Goal: Answer question/provide support: Share knowledge or assist other users

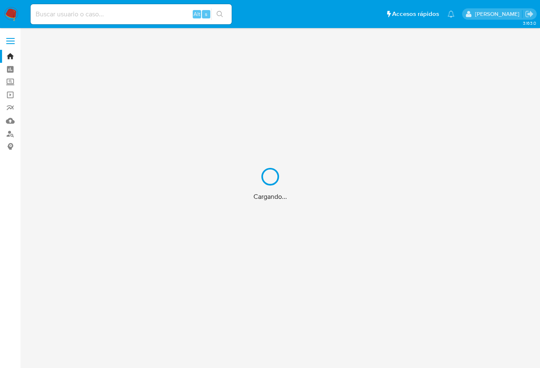
click at [134, 16] on div "Cargando..." at bounding box center [270, 184] width 540 height 368
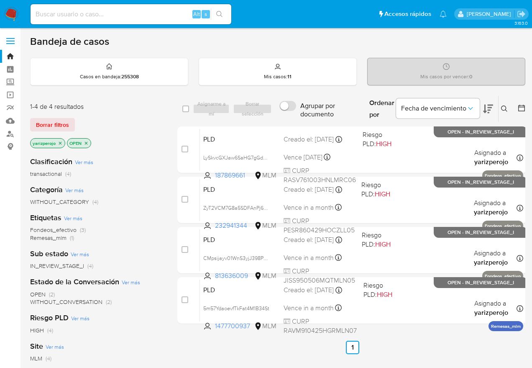
click at [134, 19] on input at bounding box center [131, 14] width 201 height 11
paste input "SIN PATRON TRANSACCIONAL"
type input "SIN PATRON TRANSACCIONAL"
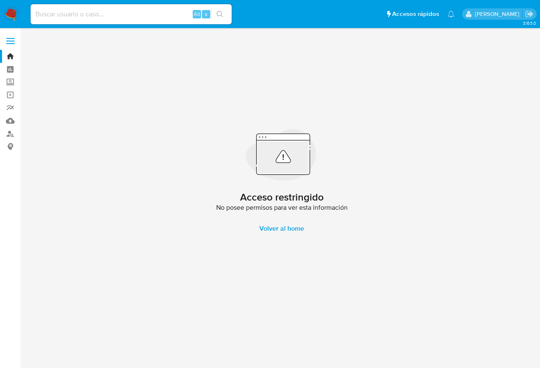
click at [113, 16] on input at bounding box center [131, 14] width 201 height 11
paste input "166578229"
type input "166578229"
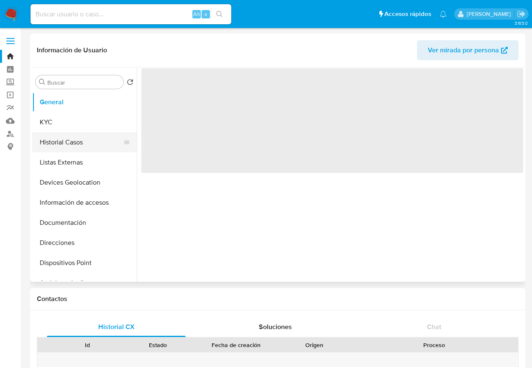
select select "10"
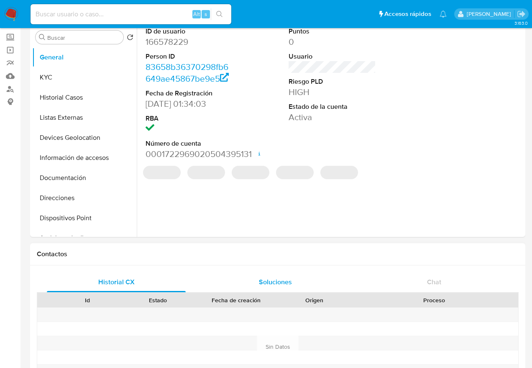
scroll to position [93, 0]
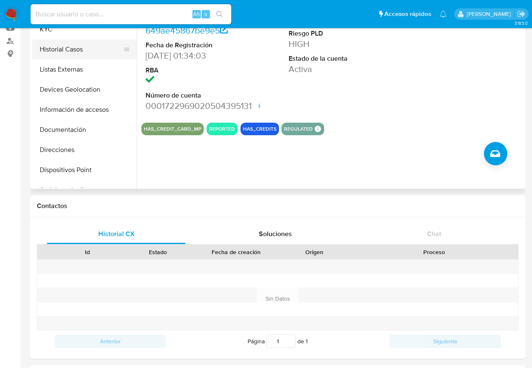
click at [71, 51] on button "Historial Casos" at bounding box center [81, 49] width 98 height 20
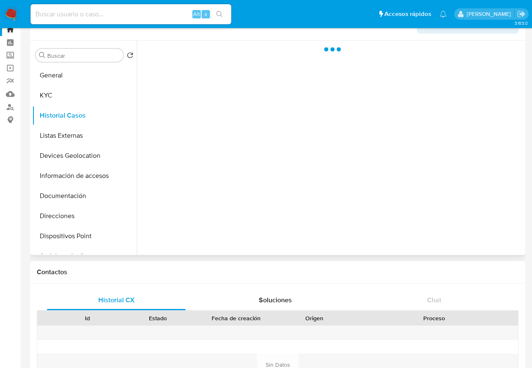
scroll to position [0, 0]
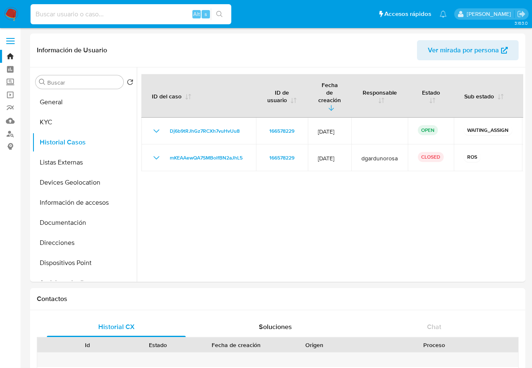
click at [170, 15] on input at bounding box center [131, 14] width 201 height 11
click at [18, 13] on img at bounding box center [11, 14] width 14 height 14
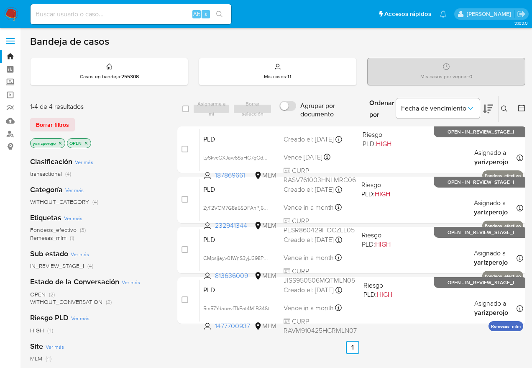
click at [60, 144] on icon "close-filter" at bounding box center [60, 143] width 5 height 5
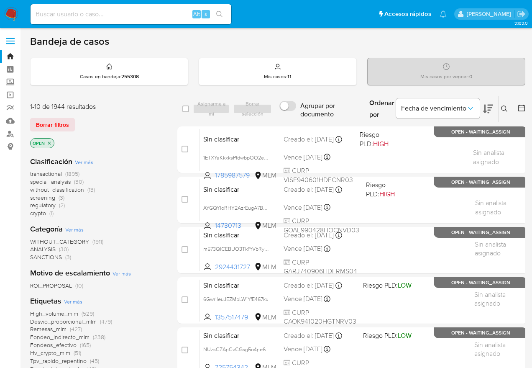
click at [504, 109] on icon at bounding box center [504, 108] width 6 height 6
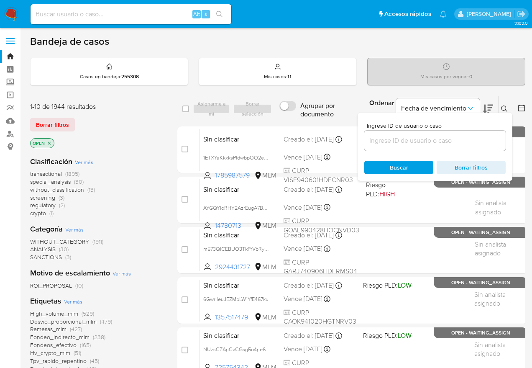
click at [409, 140] on input at bounding box center [435, 140] width 141 height 11
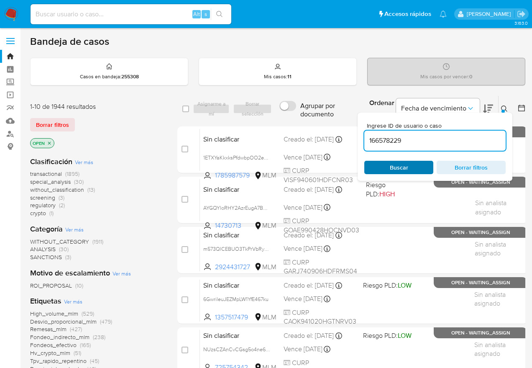
type input "166578229"
click at [400, 165] on div "Buscar Borrar filtros" at bounding box center [435, 167] width 141 height 13
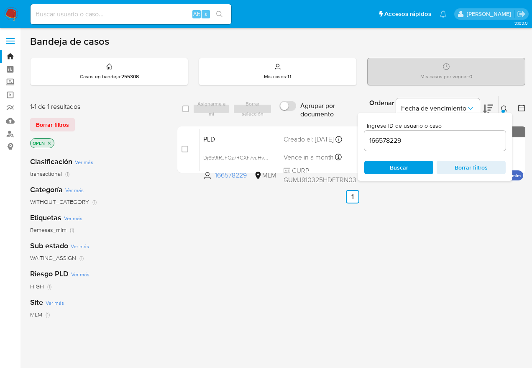
click at [283, 234] on div "select-all-cases-checkbox Asignarme a mí Borrar selección Agrupar por documento…" at bounding box center [352, 284] width 350 height 379
click at [350, 232] on div "select-all-cases-checkbox Asignarme a mí Borrar selección Agrupar por documento…" at bounding box center [352, 284] width 350 height 379
click at [424, 226] on div "select-all-cases-checkbox Asignarme a mí Borrar selección Agrupar por documento…" at bounding box center [352, 284] width 350 height 379
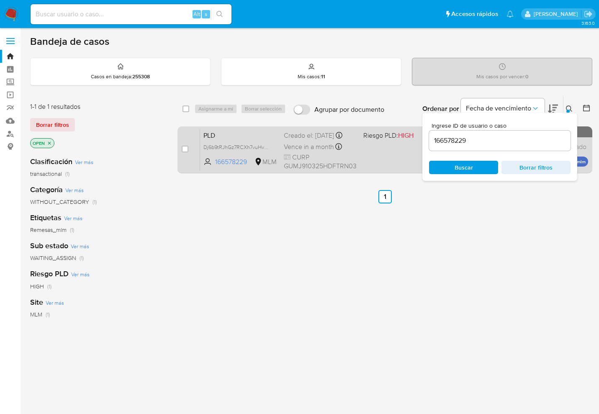
click at [189, 148] on div "case-item-checkbox No es posible asignar el caso" at bounding box center [191, 150] width 18 height 42
click at [183, 148] on input "checkbox" at bounding box center [185, 149] width 7 height 7
checkbox input "true"
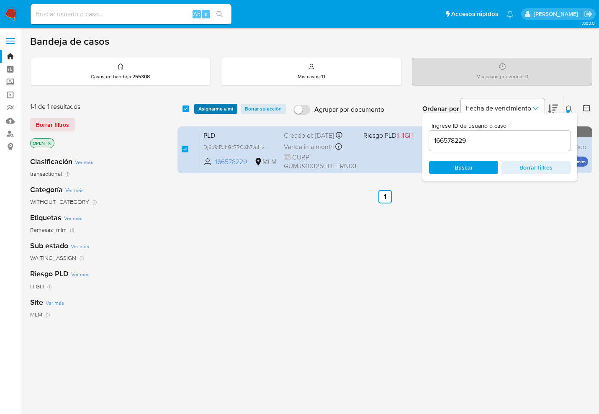
click at [211, 106] on span "Asignarme a mí" at bounding box center [215, 109] width 35 height 8
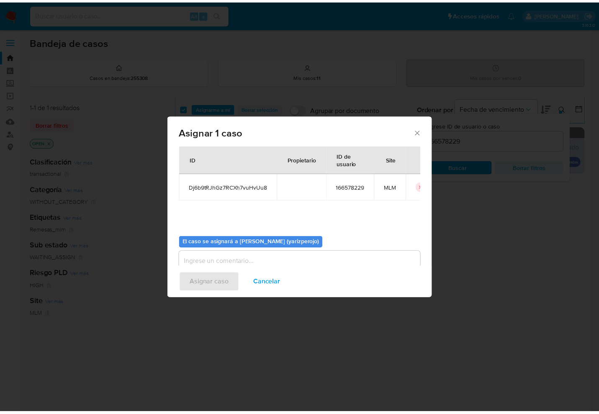
scroll to position [44, 0]
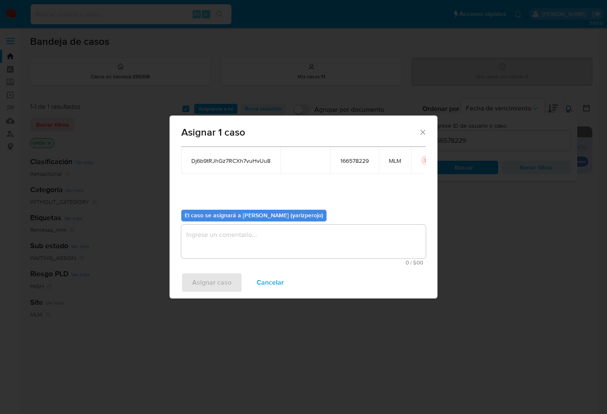
click at [232, 235] on textarea "assign-modal" at bounding box center [303, 241] width 244 height 33
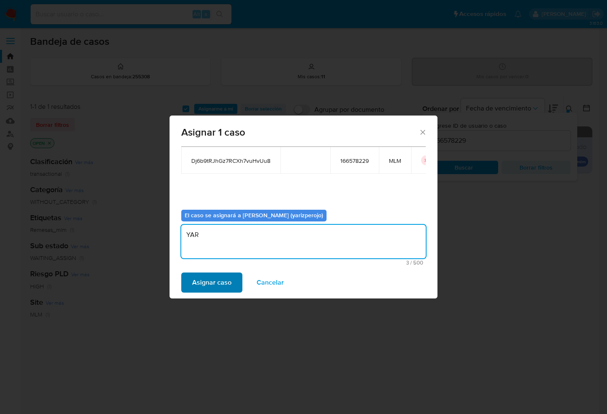
type textarea "YAR"
click at [220, 280] on span "Asignar caso" at bounding box center [211, 282] width 39 height 18
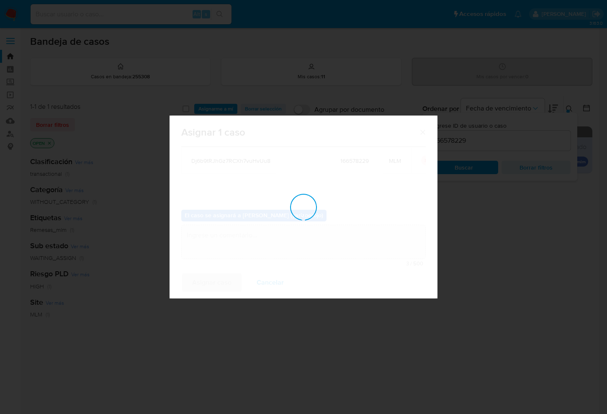
checkbox input "false"
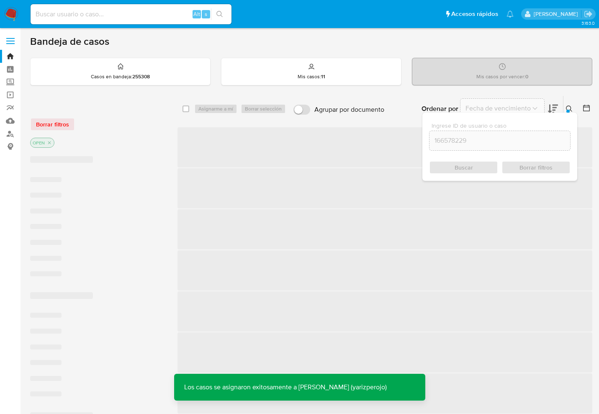
click at [131, 18] on input at bounding box center [131, 14] width 201 height 11
paste input "166578229"
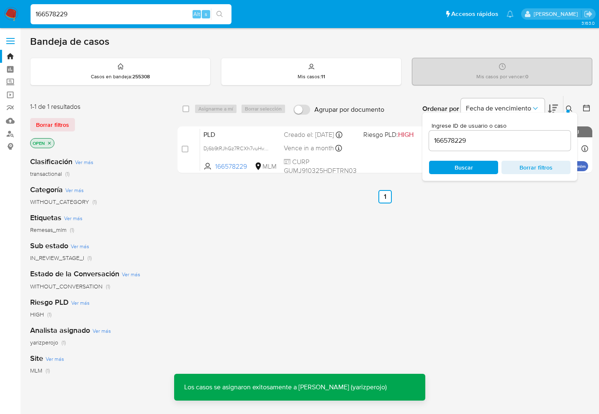
type input "166578229"
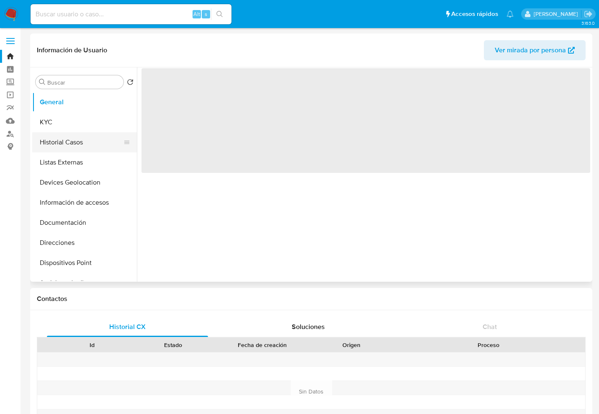
click at [84, 146] on button "Historial Casos" at bounding box center [81, 142] width 98 height 20
select select "10"
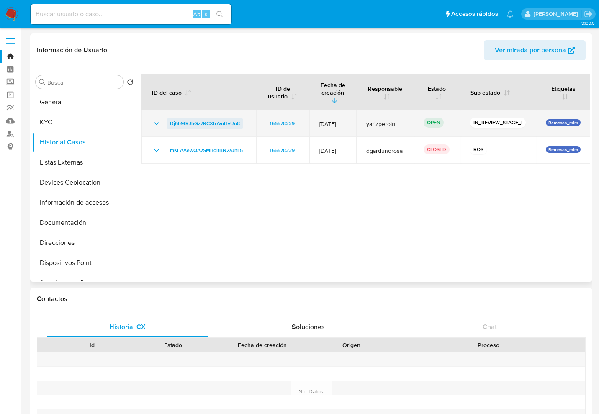
click at [214, 118] on span "Dj6b9tRJhGz7RCXh7vuHvUu8" at bounding box center [205, 123] width 70 height 10
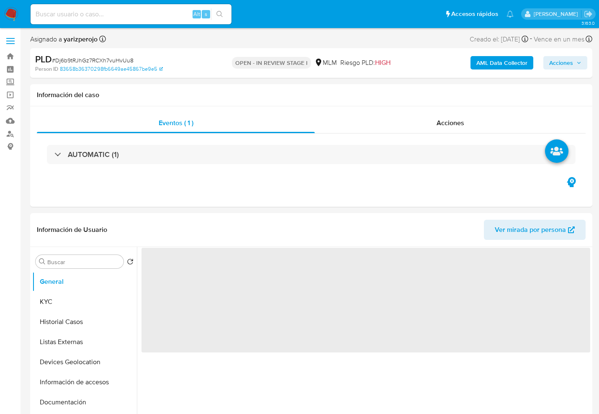
select select "10"
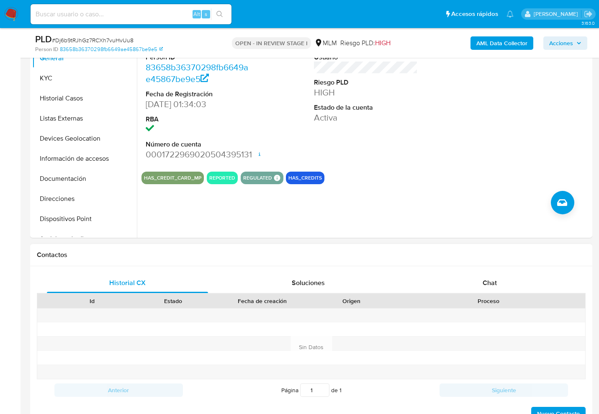
scroll to position [262, 0]
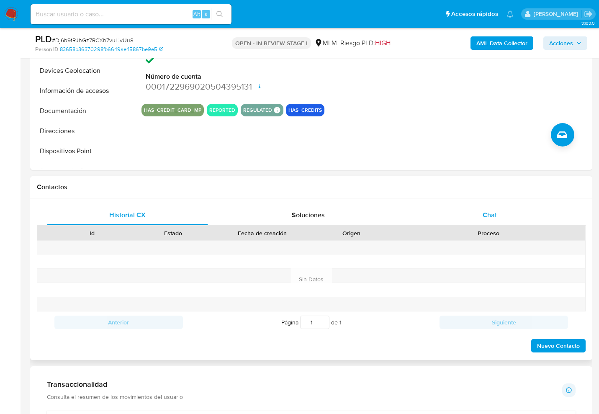
click at [518, 215] on div "Chat" at bounding box center [489, 215] width 161 height 20
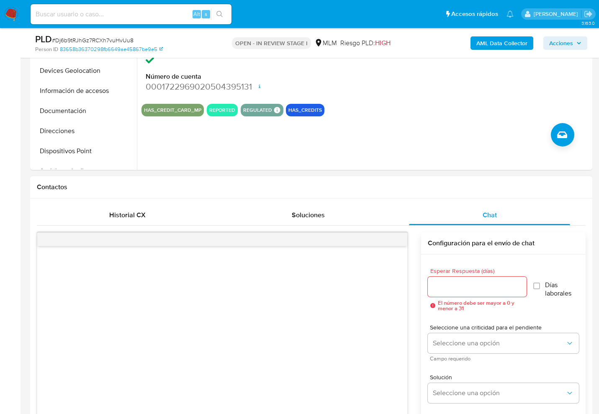
click at [483, 285] on input "Esperar Respuesta (días)" at bounding box center [477, 286] width 99 height 11
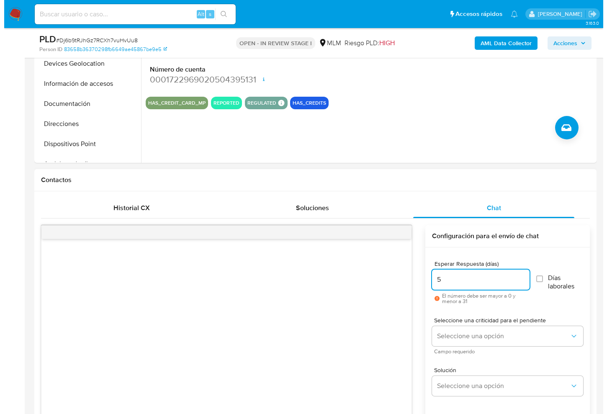
scroll to position [419, 0]
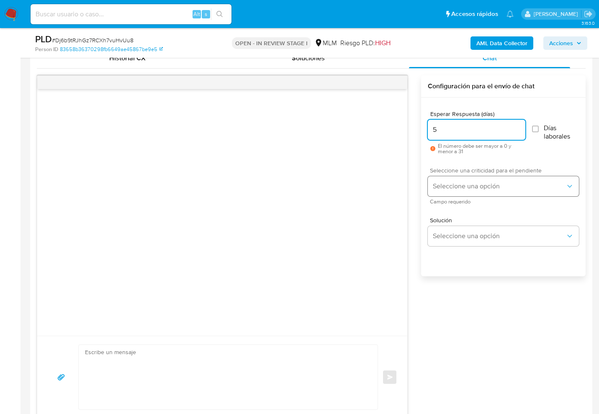
type input "5"
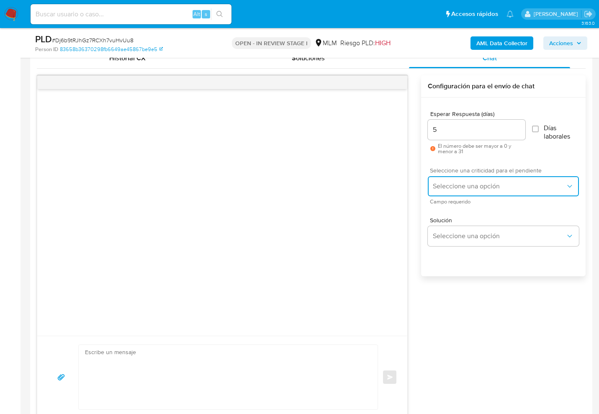
click at [467, 187] on span "Seleccione una opción" at bounding box center [499, 186] width 133 height 8
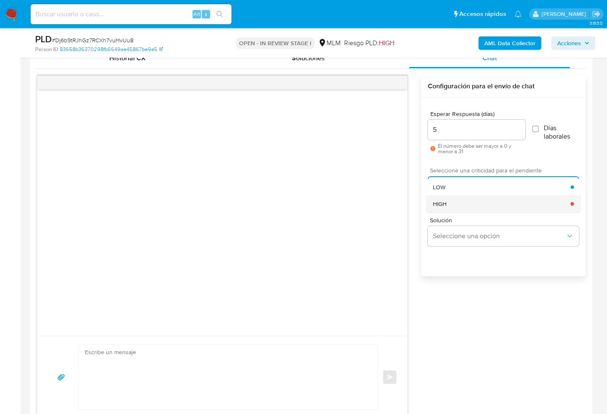
click at [486, 206] on div "HIGH" at bounding box center [502, 203] width 138 height 17
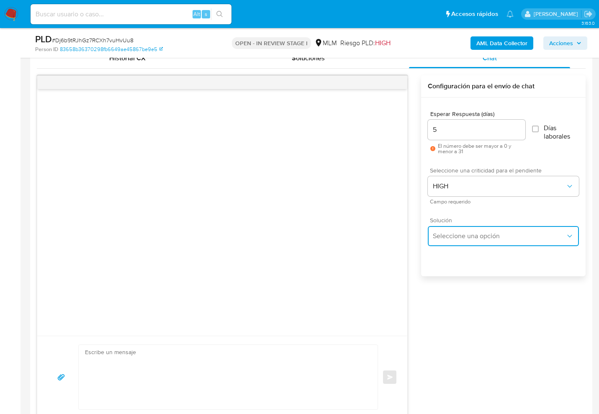
click at [486, 233] on span "Seleccione una opción" at bounding box center [499, 236] width 133 height 8
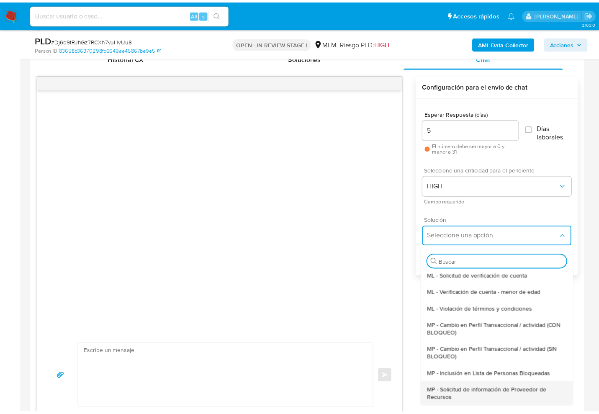
scroll to position [52, 0]
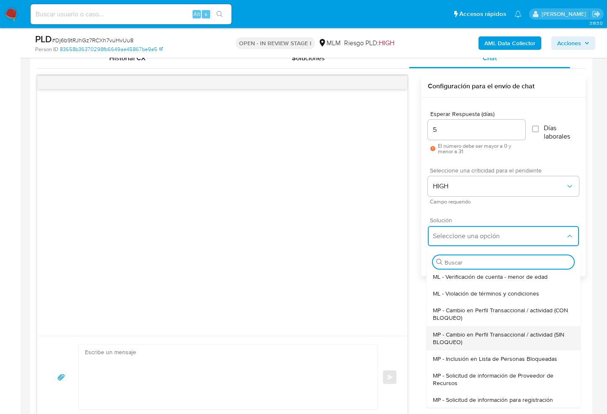
click at [511, 336] on span "MP - Cambio en Perfil Transaccional / actividad (SIN BLOQUEO)" at bounding box center [503, 338] width 141 height 15
type textarea "Estimado ,Te comunicamos que se ha identificado un cambio en el uso habitual de…"
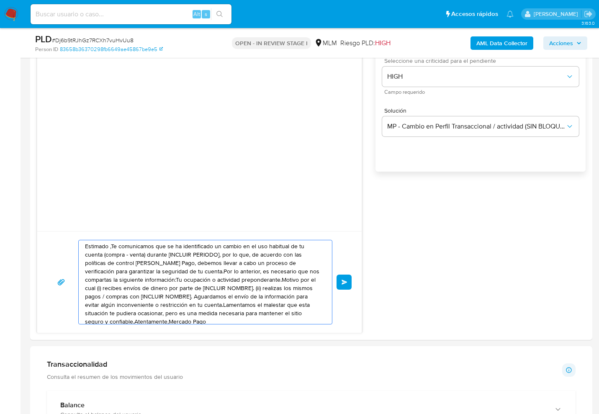
scroll to position [0, 0]
drag, startPoint x: 253, startPoint y: 321, endPoint x: 4, endPoint y: 174, distance: 289.0
click at [0, 168] on html "Pausado Ver notificaciones Alt s Accesos rápidos Presiona las siguientes teclas…" at bounding box center [299, 387] width 599 height 1820
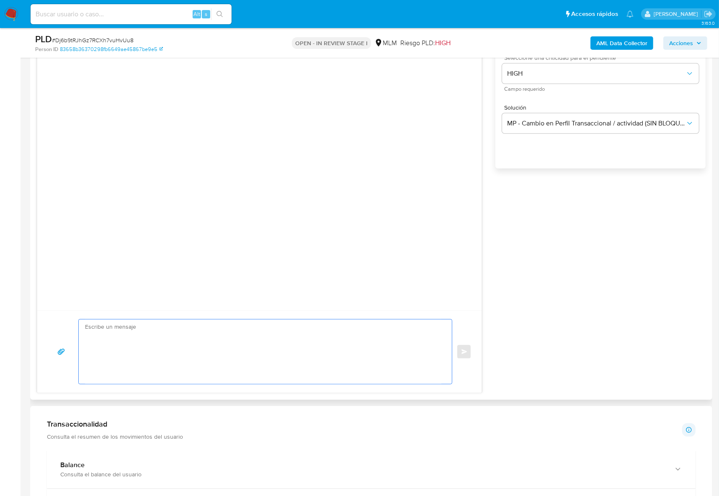
scroll to position [512, 0]
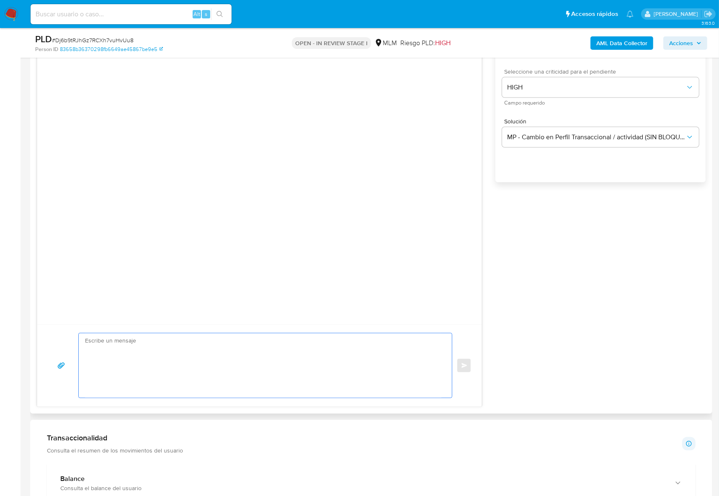
click at [248, 352] on textarea at bounding box center [263, 366] width 356 height 64
paste textarea "Estimado Juan Gutierrez, Agradeceriamos su apoyo para confirmar el origen de la…"
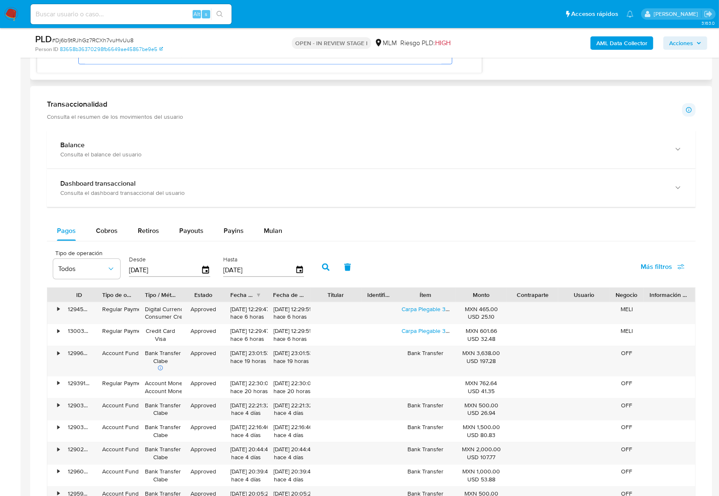
scroll to position [690, 0]
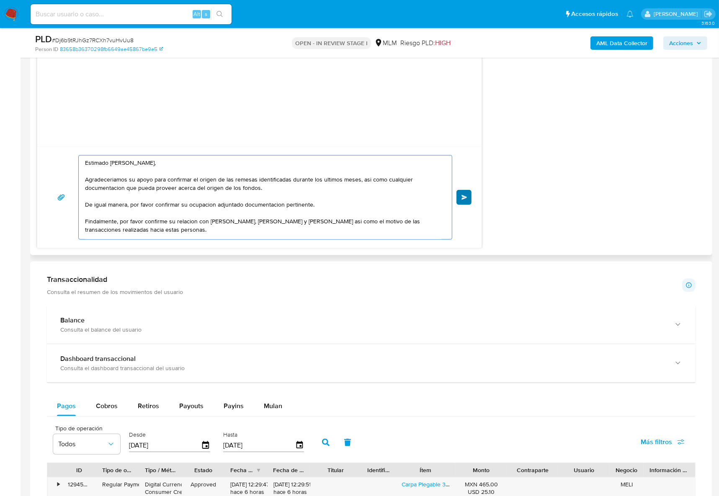
type textarea "Estimado Juan Gutierrez, Agradeceriamos su apoyo para confirmar el origen de la…"
click at [461, 199] on span "Enviar" at bounding box center [464, 197] width 6 height 5
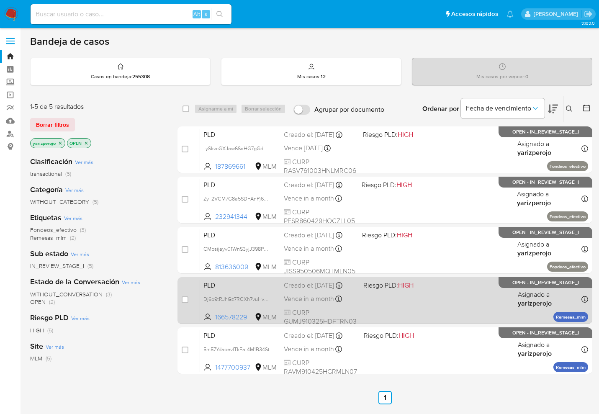
click at [251, 295] on div "PLD Dj6b9tRJhGz7RCXh7vuHvUu8 166578229 MLM Riesgo PLD: HIGH Creado el: [DATE] C…" at bounding box center [394, 300] width 388 height 42
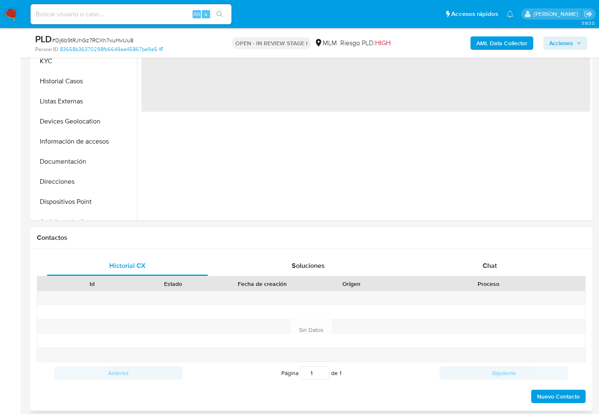
scroll to position [366, 0]
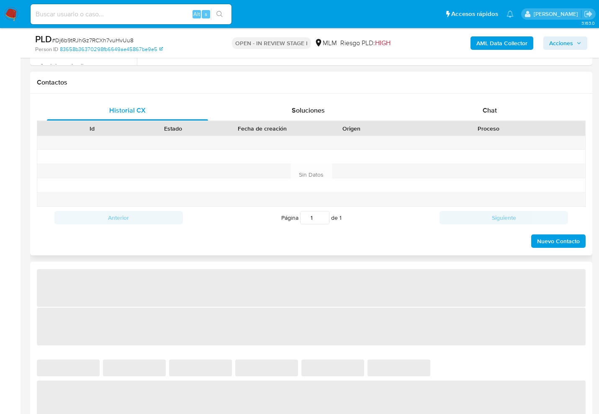
select select "10"
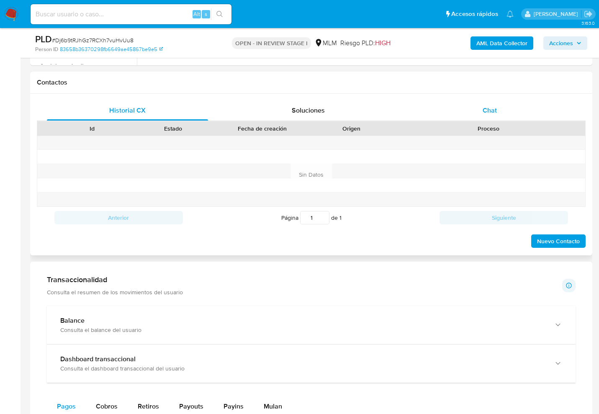
click at [490, 111] on span "Chat" at bounding box center [490, 110] width 14 height 10
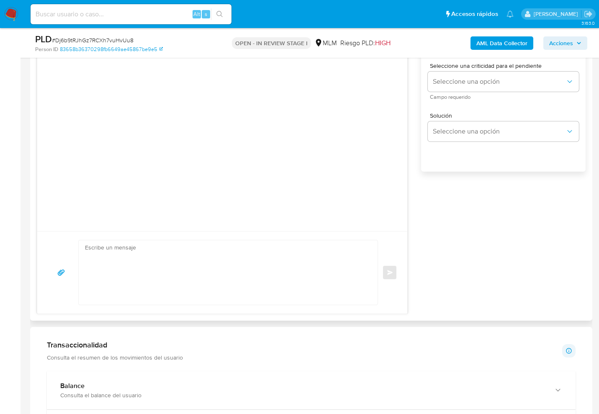
scroll to position [419, 0]
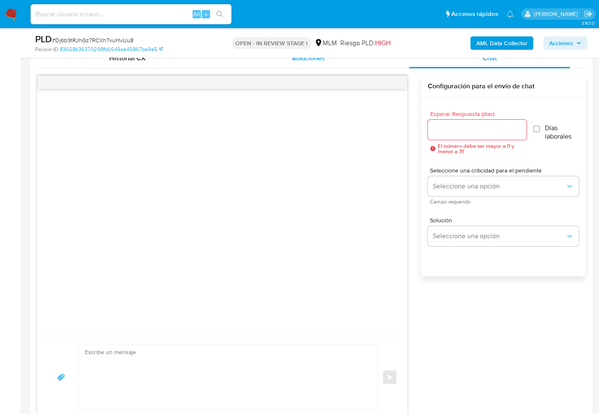
click at [316, 61] on span "Soluciones" at bounding box center [308, 58] width 33 height 10
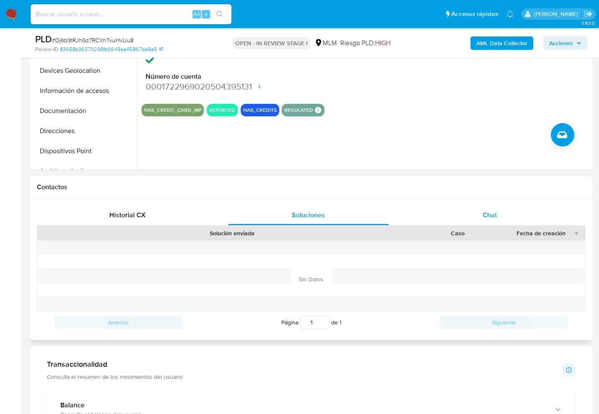
click at [493, 215] on span "Chat" at bounding box center [490, 215] width 14 height 10
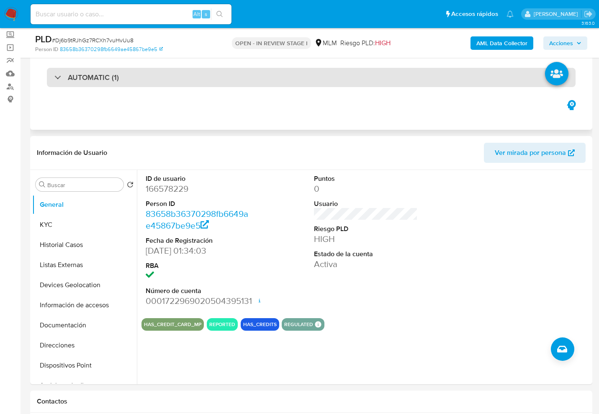
scroll to position [0, 0]
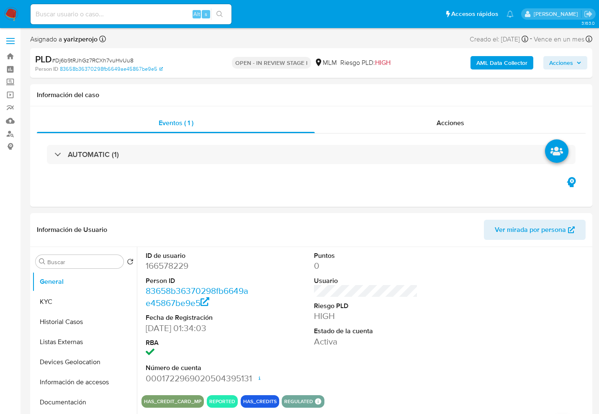
click at [16, 16] on img at bounding box center [11, 14] width 14 height 14
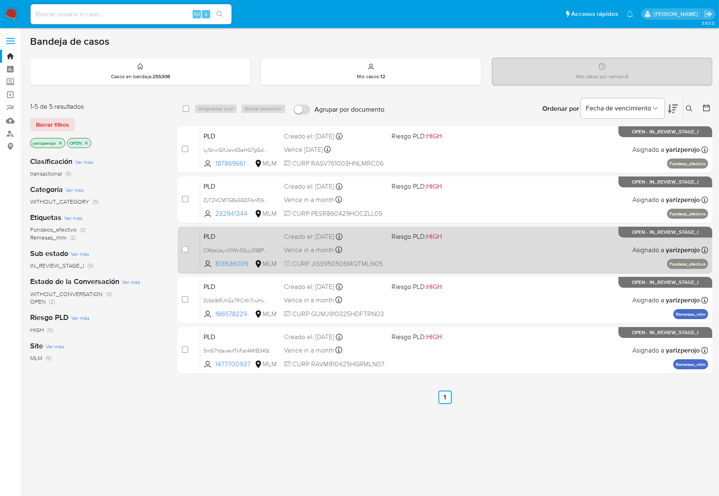
click at [437, 245] on div "PLD CMpsijayv01WnS3yjJ398P8W 813636009 MLM Riesgo PLD: HIGH Creado el: 12/09/20…" at bounding box center [454, 250] width 508 height 42
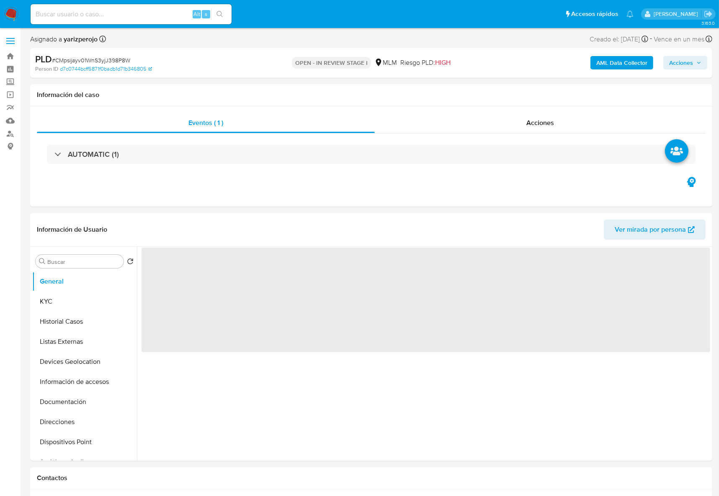
select select "10"
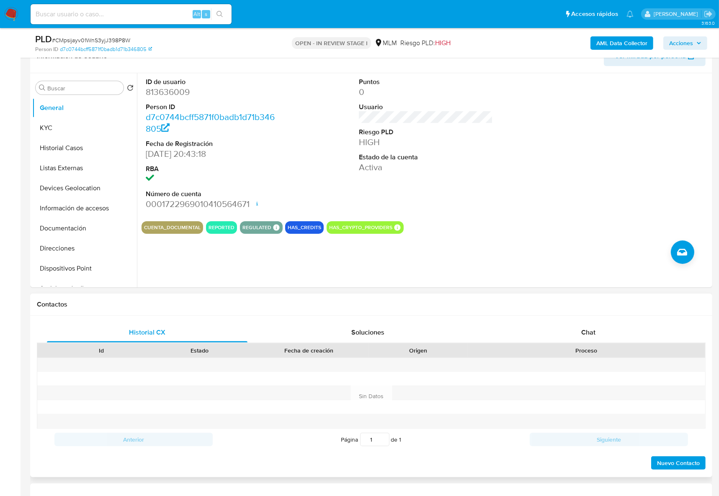
scroll to position [251, 0]
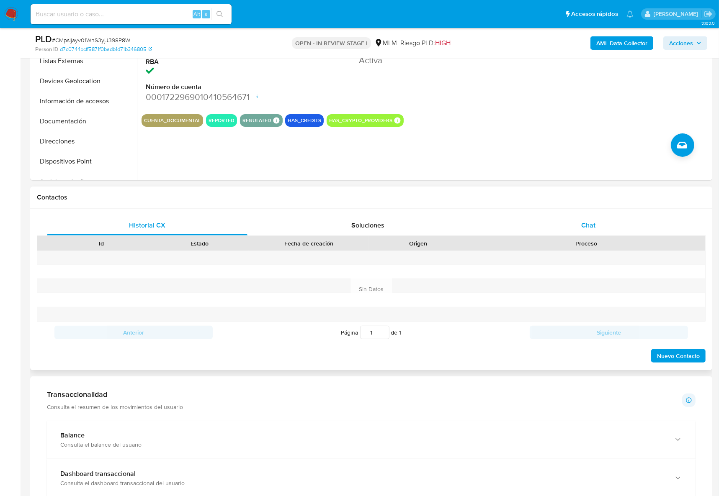
click at [600, 227] on div "Chat" at bounding box center [588, 226] width 200 height 20
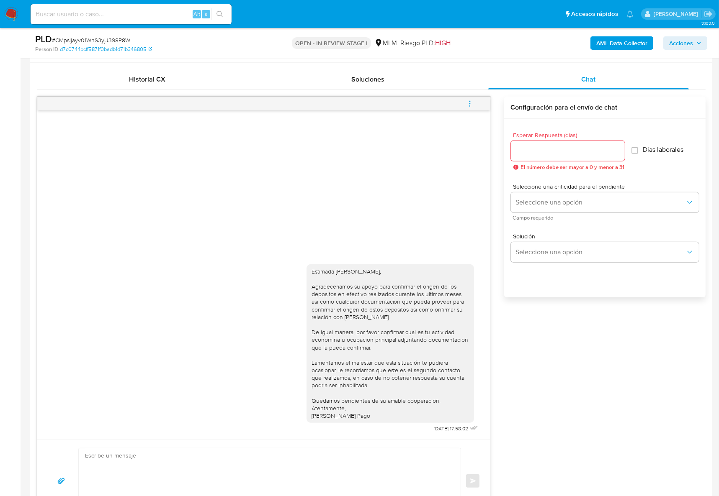
scroll to position [502, 0]
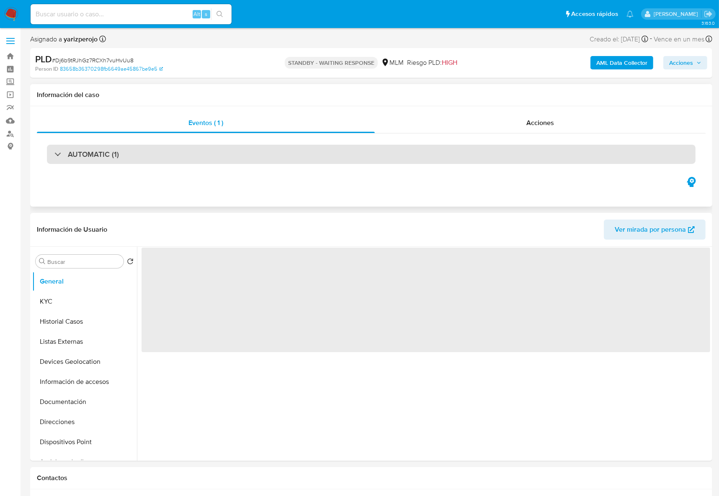
select select "10"
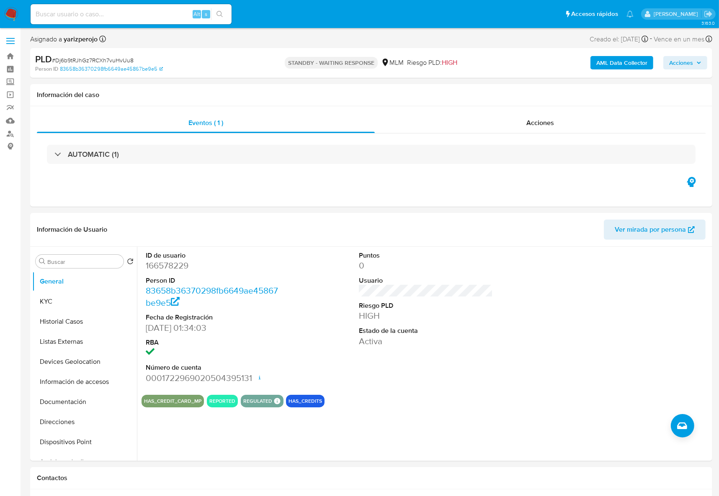
click at [6, 15] on img at bounding box center [11, 14] width 14 height 14
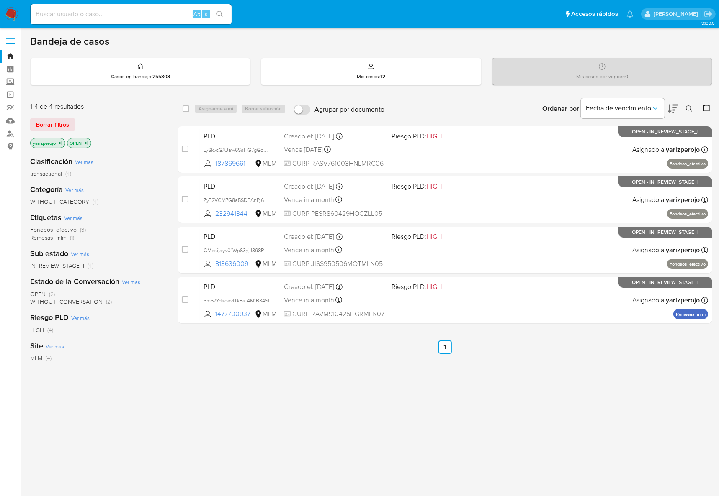
click at [484, 326] on div "select-all-cases-checkbox Asignarme a mí Borrar selección Agrupar por documento…" at bounding box center [444, 211] width 535 height 232
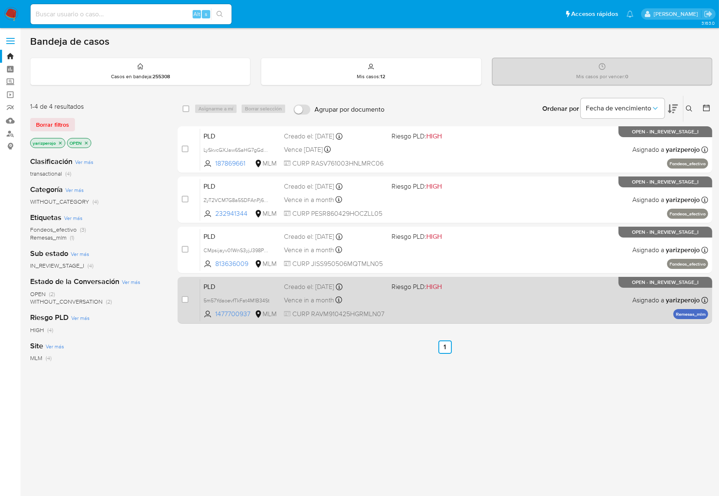
click at [494, 311] on div "PLD 5m57YdaoevfTkFat4M1B34St 1477700937 MLM Riesgo PLD: HIGH Creado el: 12/09/2…" at bounding box center [454, 300] width 508 height 42
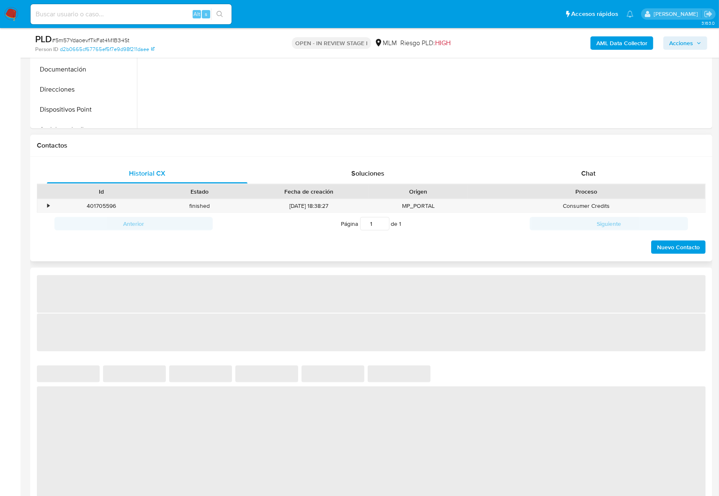
scroll to position [314, 0]
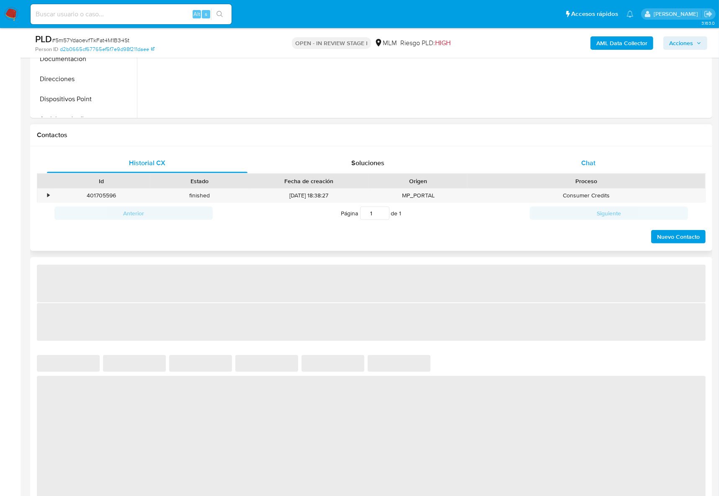
select select "10"
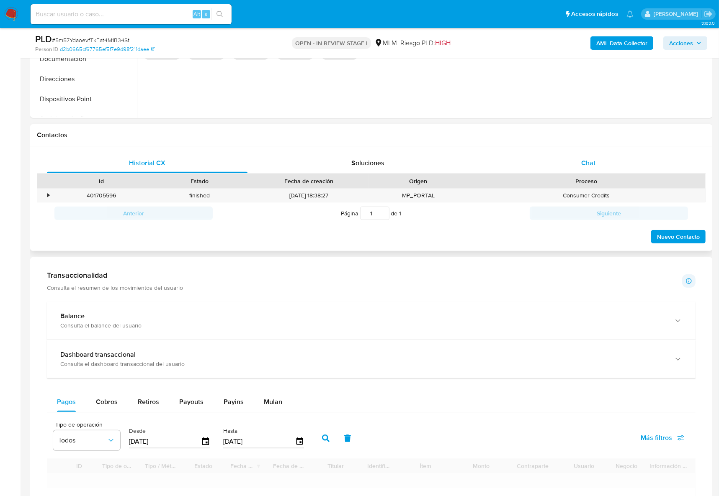
click at [587, 171] on div "Chat" at bounding box center [588, 163] width 200 height 20
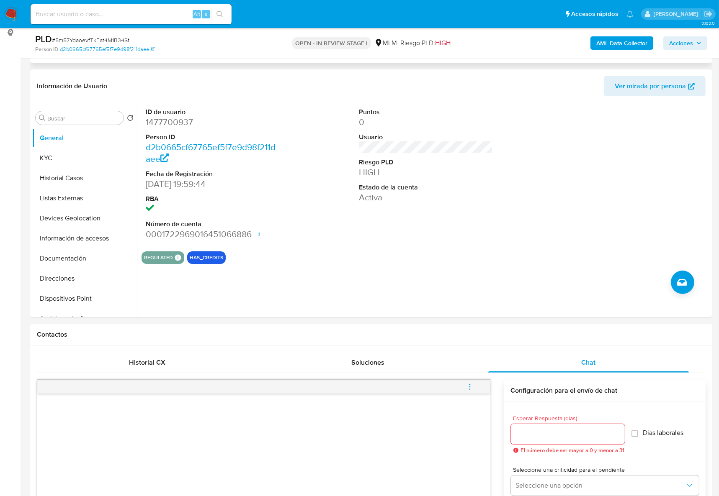
scroll to position [0, 0]
